Goal: Check status: Check status

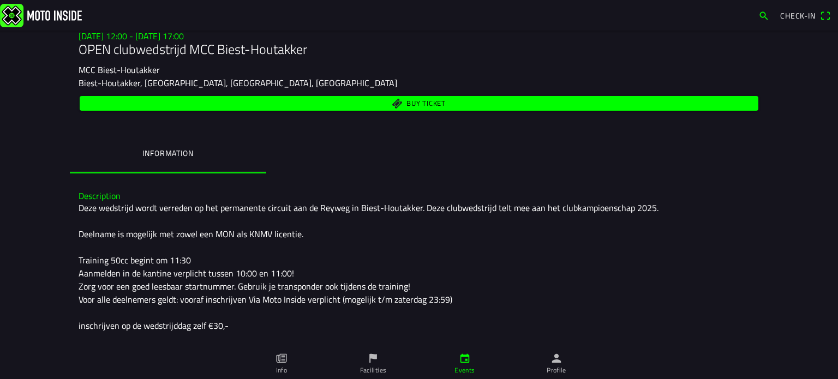
scroll to position [137, 0]
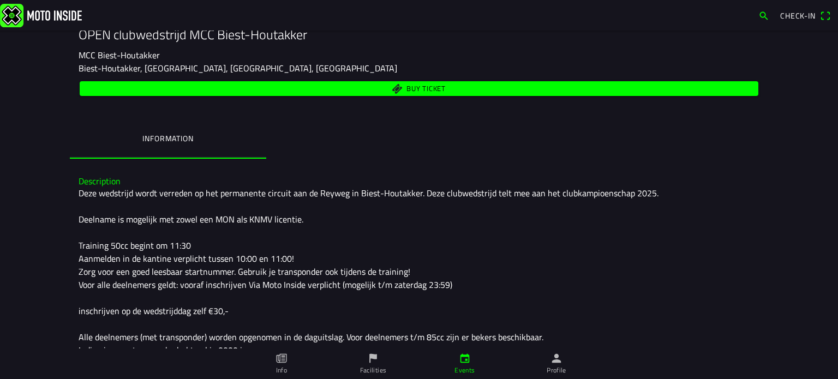
click at [557, 358] on icon "person" at bounding box center [556, 358] width 12 height 12
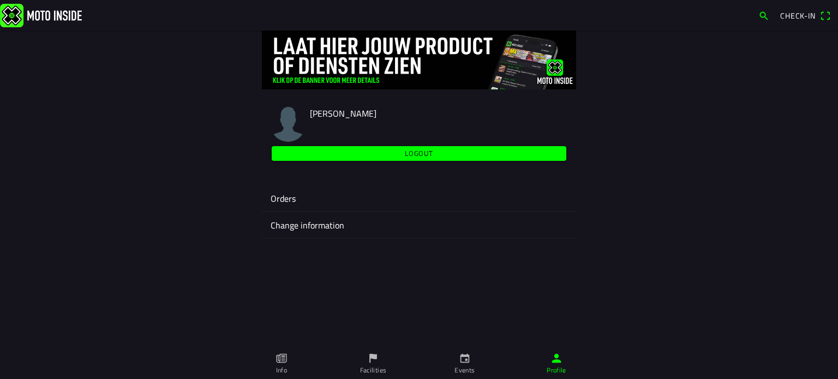
click at [286, 195] on ion-label "Orders" at bounding box center [418, 198] width 297 height 13
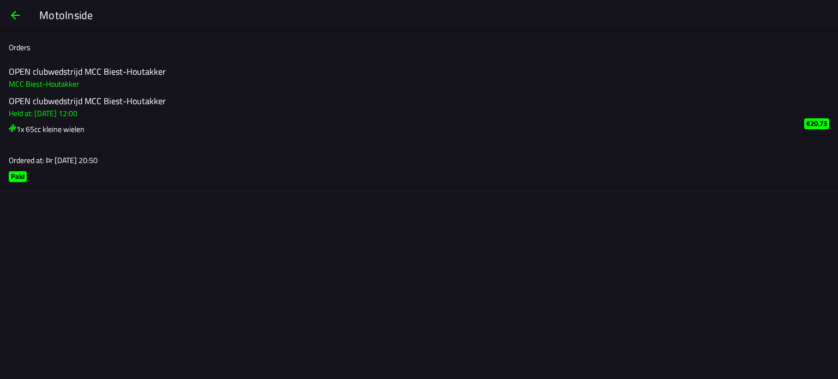
click at [500, 263] on main "Orders OPEN clubwedstrijd MCC Biest-Houtakker MCC Biest-Houtakker OPEN clubweds…" at bounding box center [419, 205] width 838 height 348
click at [50, 101] on h2 "OPEN clubwedstrijd MCC Biest-Houtakker" at bounding box center [398, 101] width 778 height 10
click at [8, 13] on button "button" at bounding box center [15, 15] width 26 height 26
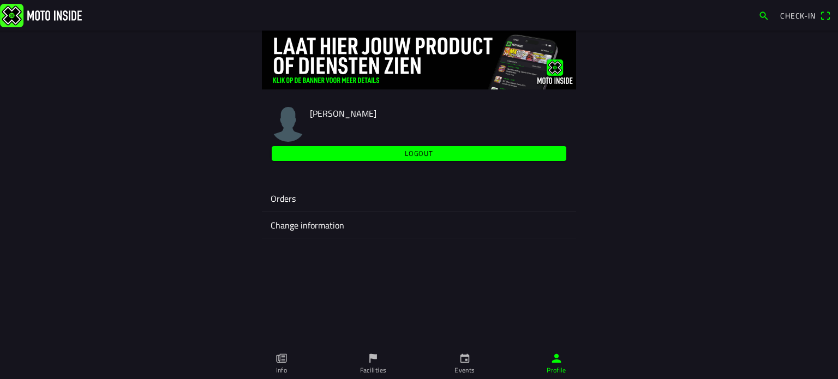
click at [290, 200] on ion-label "Orders" at bounding box center [418, 198] width 297 height 13
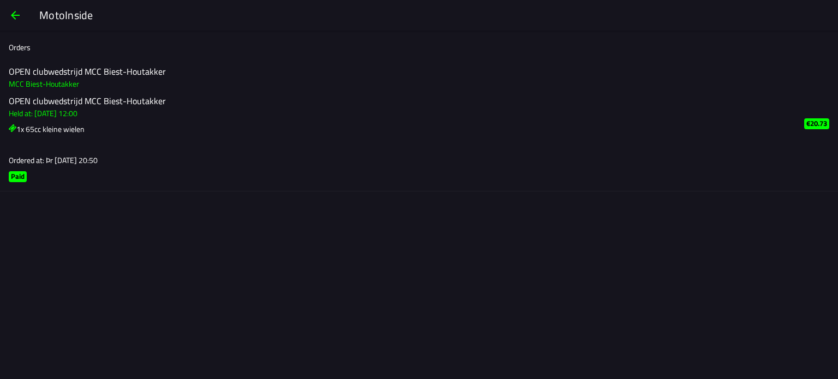
click at [441, 302] on main "Orders OPEN clubwedstrijd MCC Biest-Houtakker MCC Biest-Houtakker OPEN clubweds…" at bounding box center [419, 205] width 838 height 348
